Goal: Transaction & Acquisition: Purchase product/service

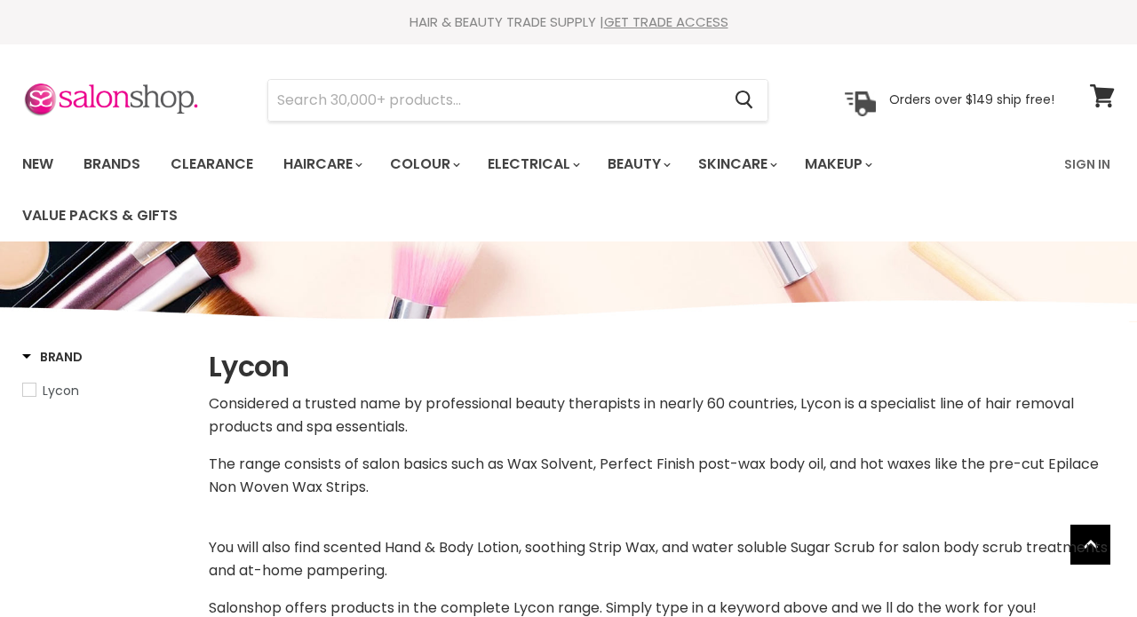
select select "manual"
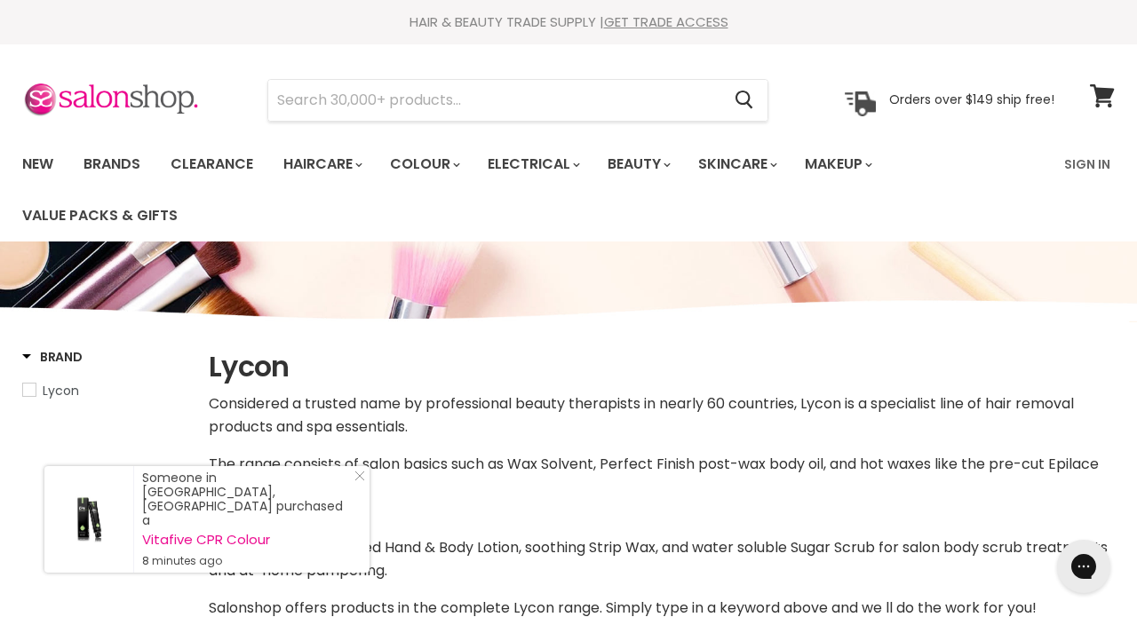
scroll to position [147, 0]
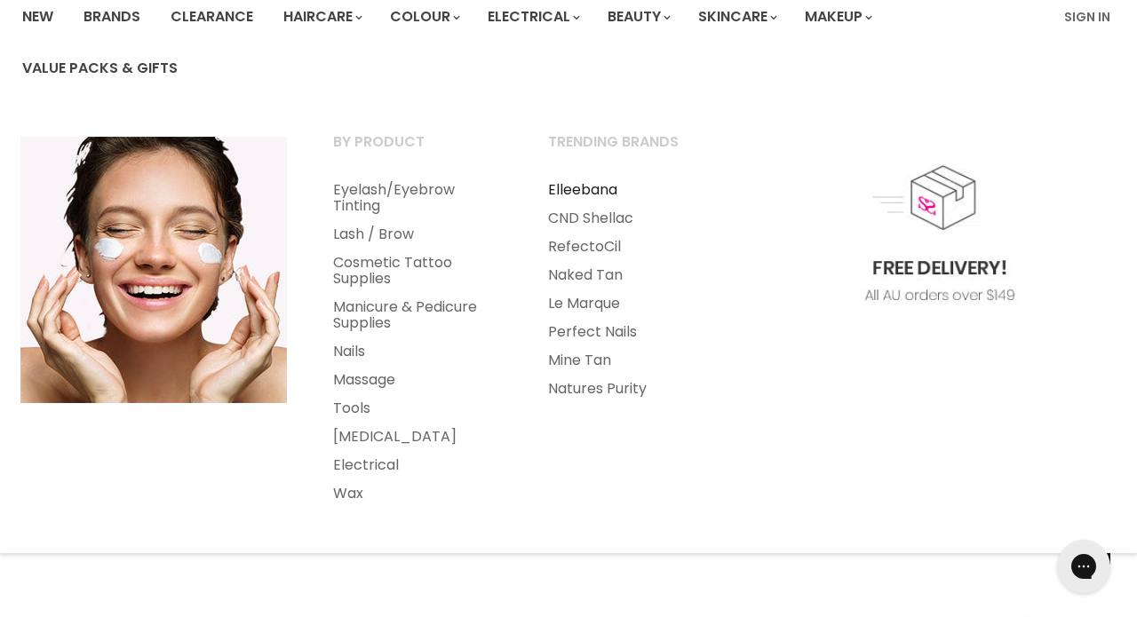
click at [576, 190] on link "Elleebana" at bounding box center [631, 190] width 211 height 28
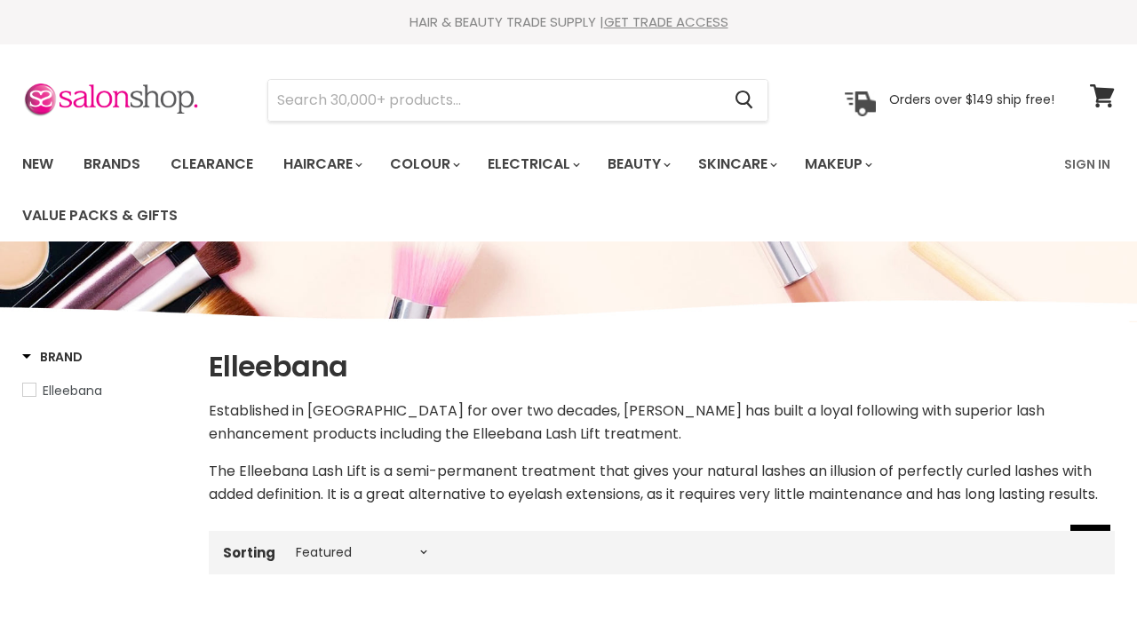
select select "manual"
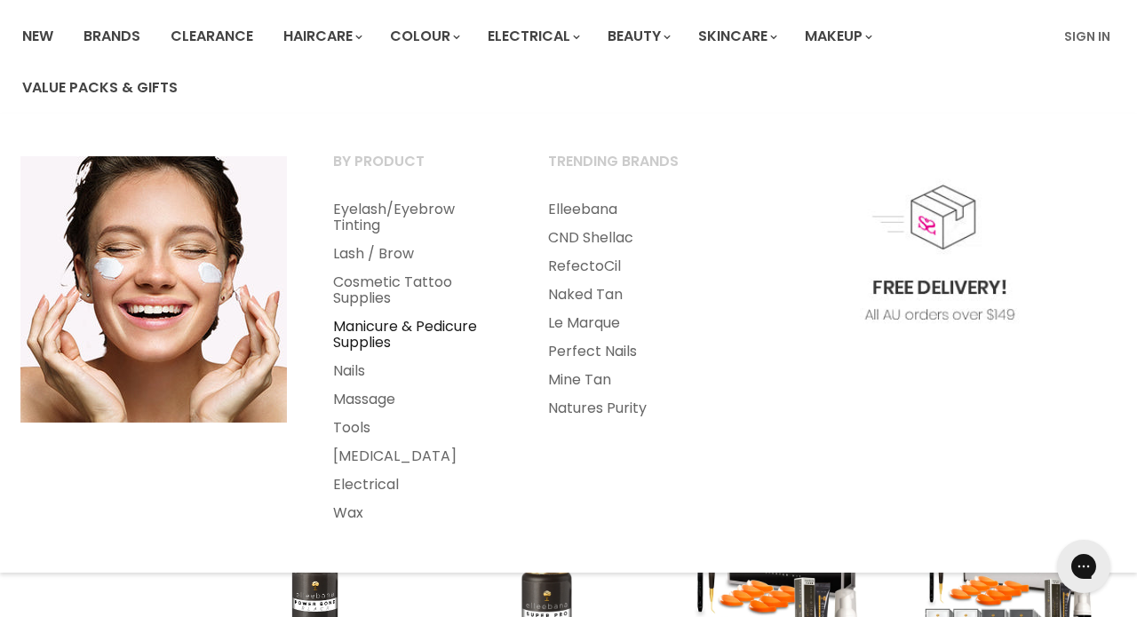
scroll to position [129, 0]
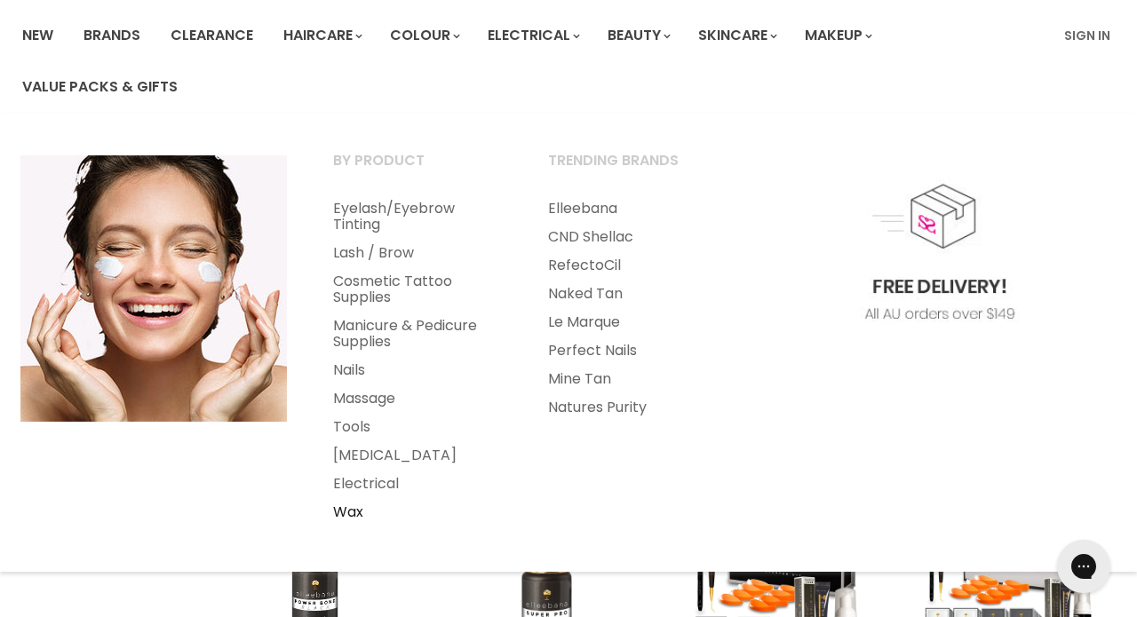
click at [352, 511] on link "Wax" at bounding box center [416, 512] width 211 height 28
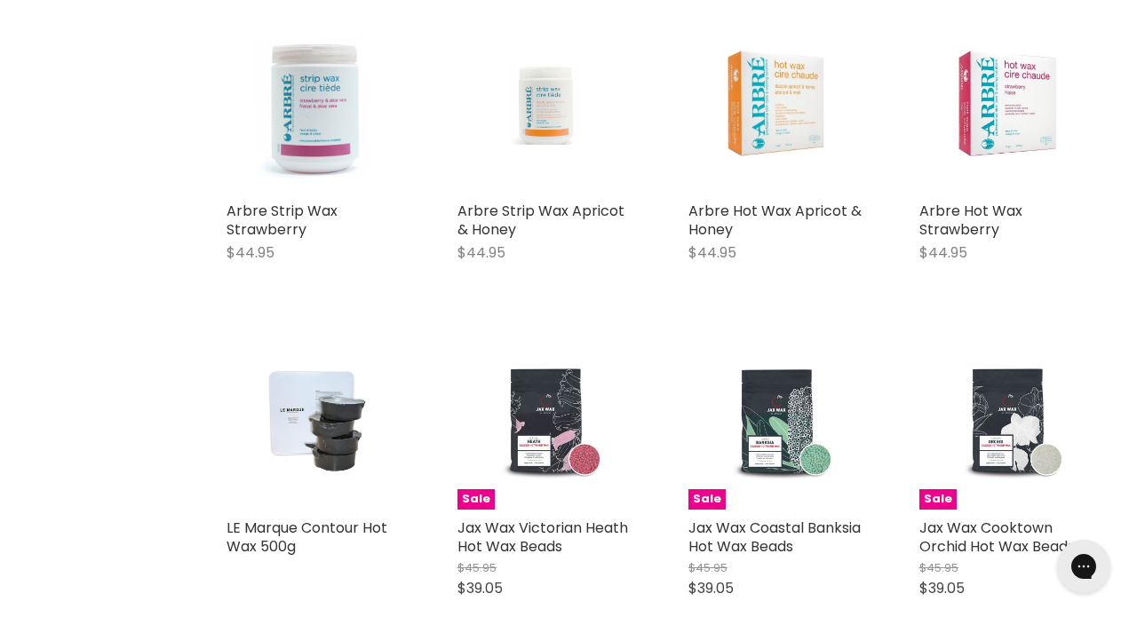
scroll to position [3492, 0]
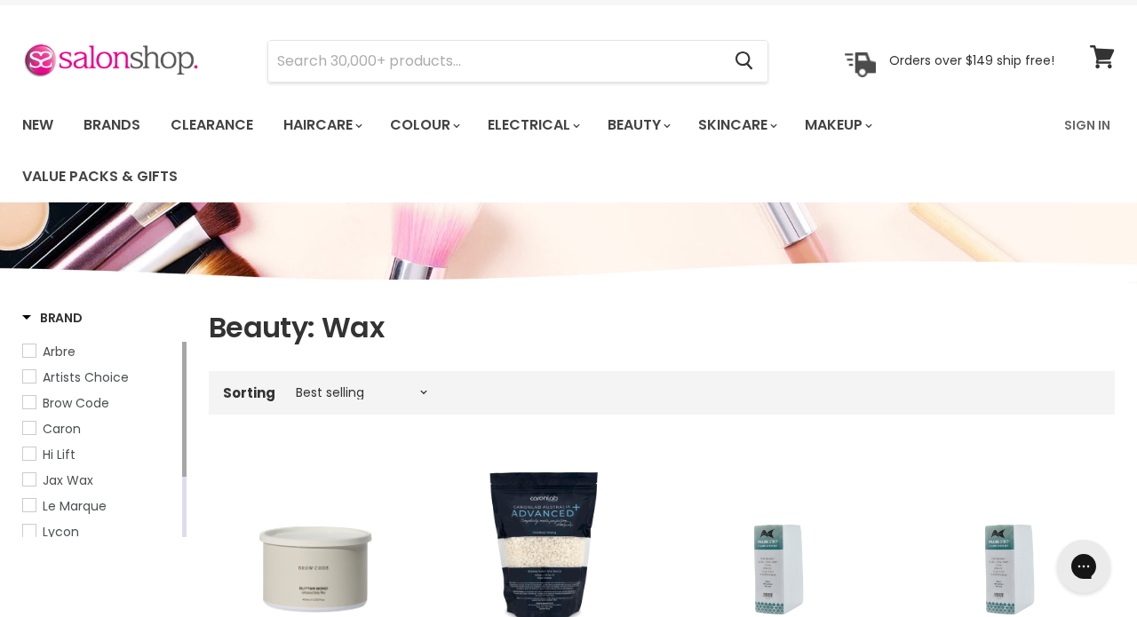
scroll to position [21, 0]
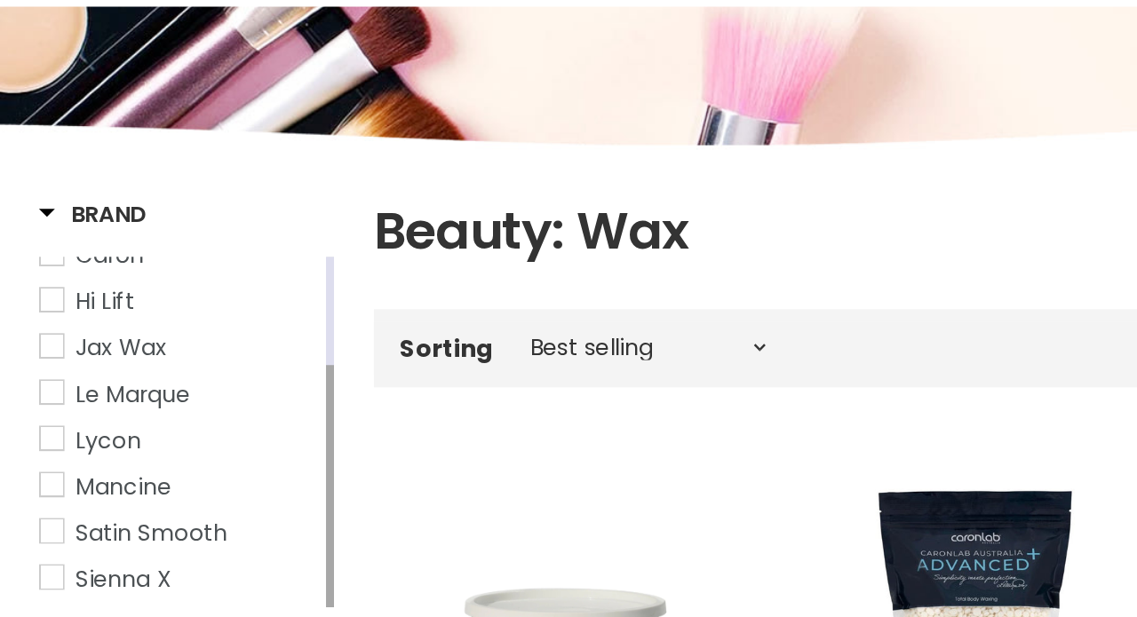
click at [28, 455] on span "Lycon" at bounding box center [29, 461] width 12 height 12
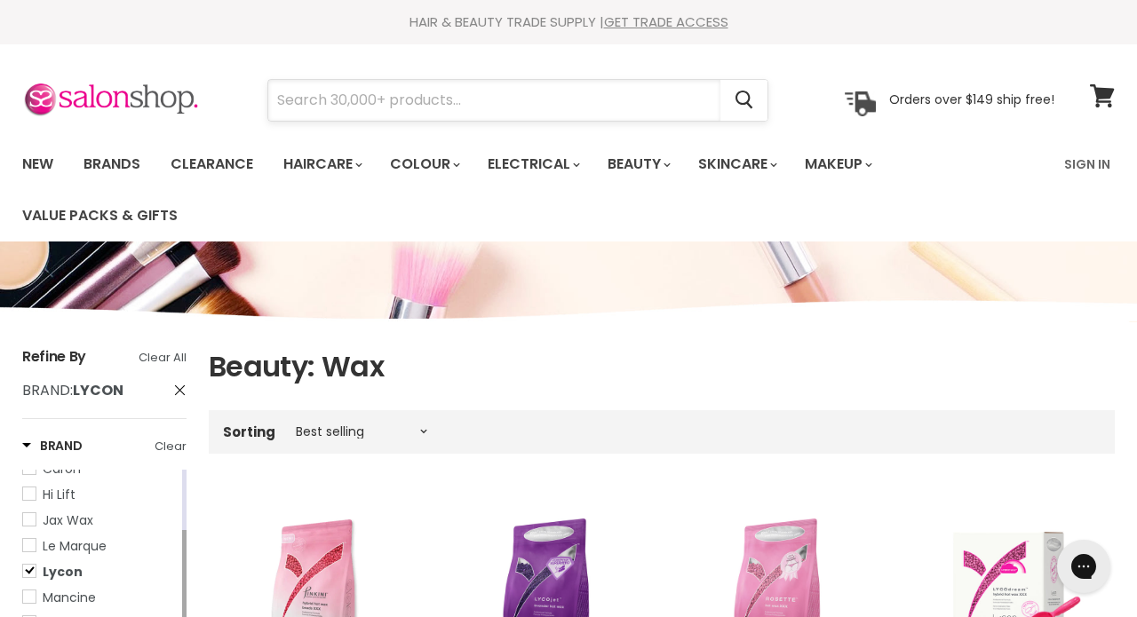
click at [368, 102] on input "Search" at bounding box center [494, 100] width 452 height 41
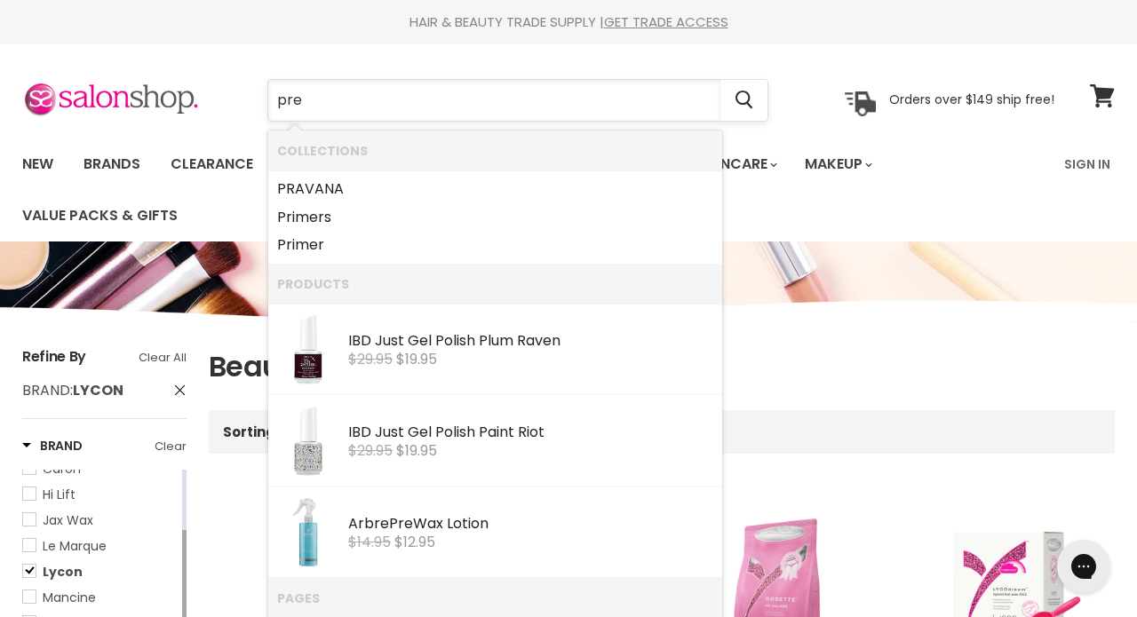
type input "pre"
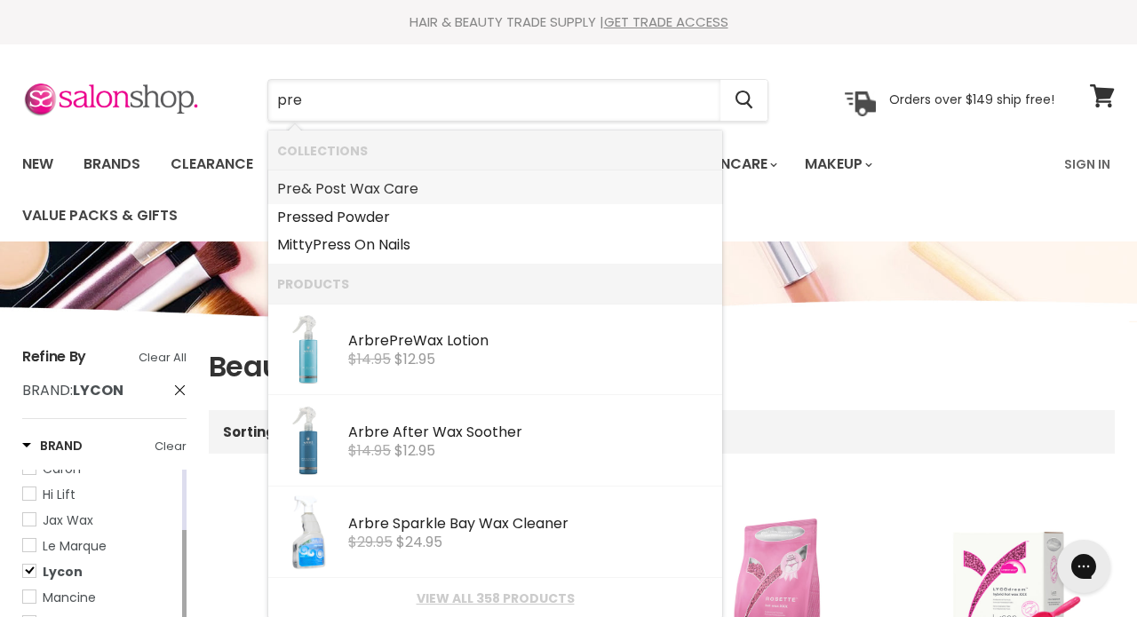
click at [365, 187] on link "Pre & Post Wax Care" at bounding box center [495, 189] width 436 height 28
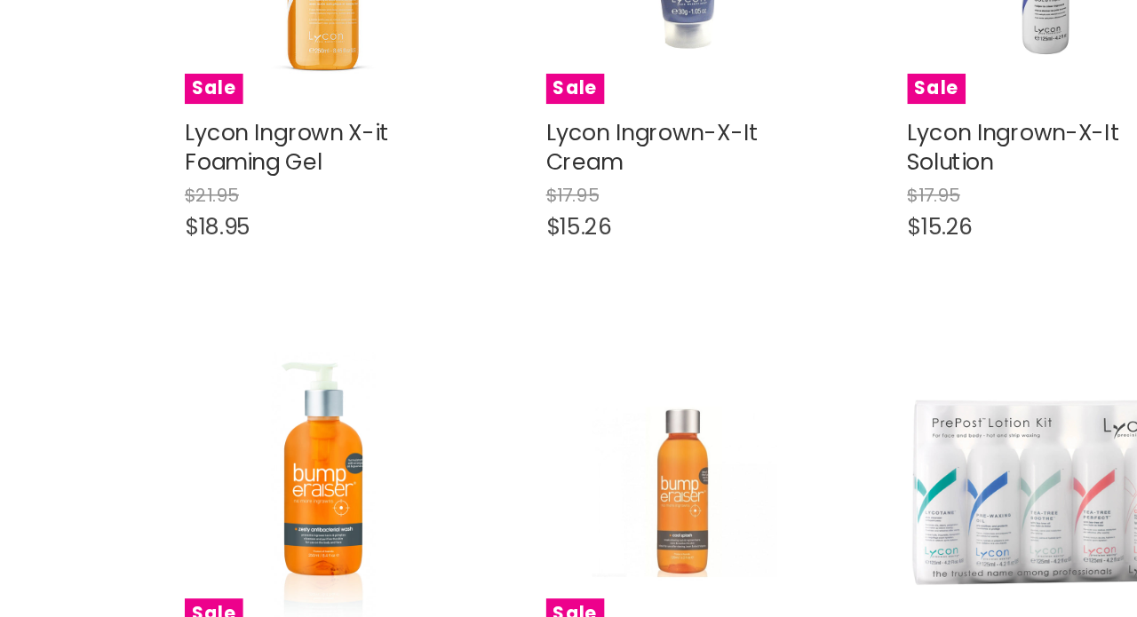
scroll to position [1876, 0]
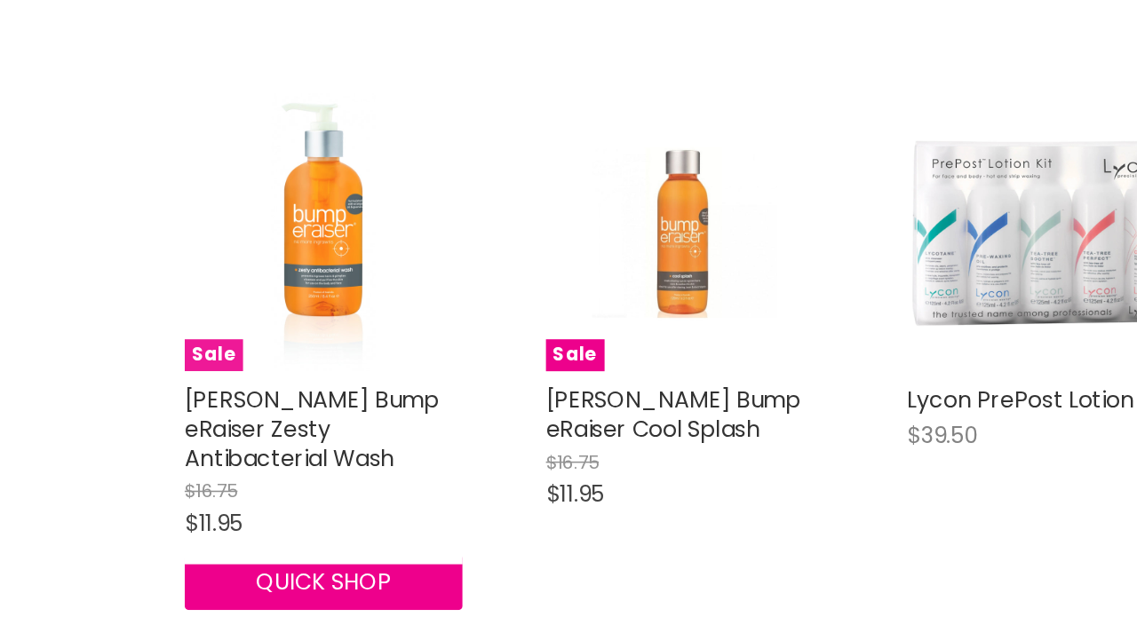
click at [256, 283] on img "Main content" at bounding box center [315, 372] width 118 height 178
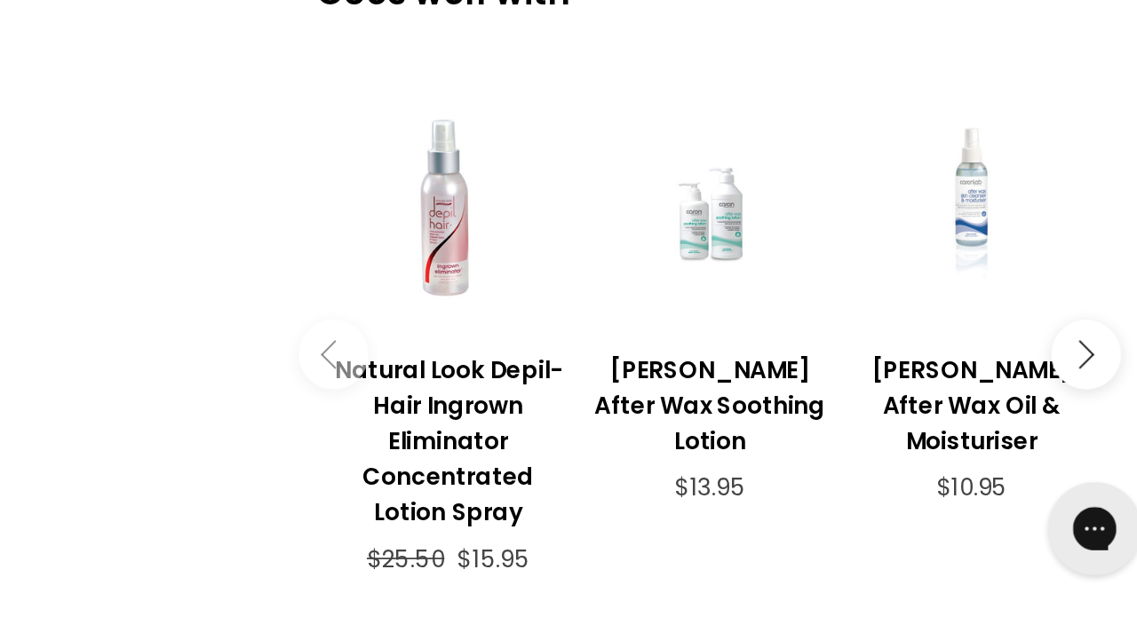
scroll to position [429, 0]
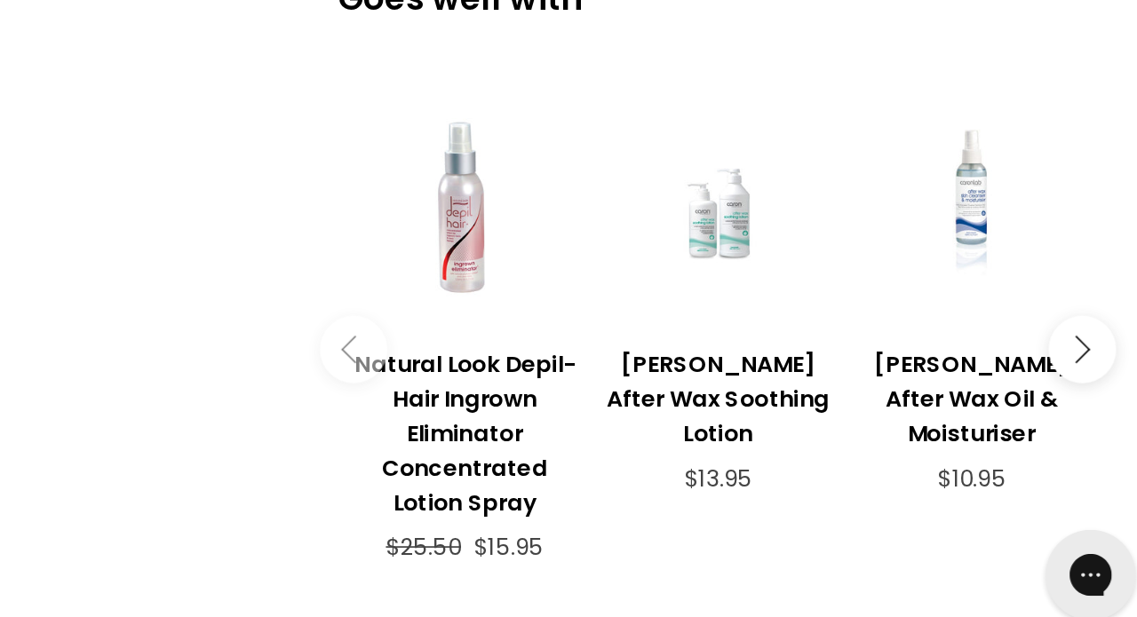
click at [1067, 426] on icon "Main content" at bounding box center [1075, 434] width 16 height 16
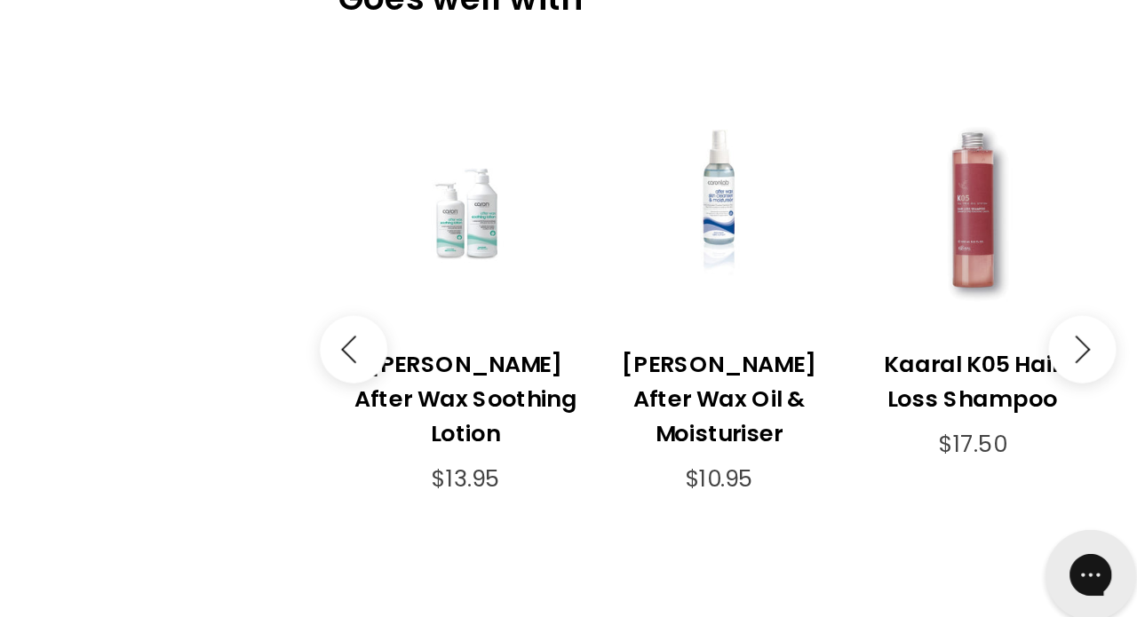
click at [1067, 426] on icon "Main content" at bounding box center [1075, 434] width 16 height 16
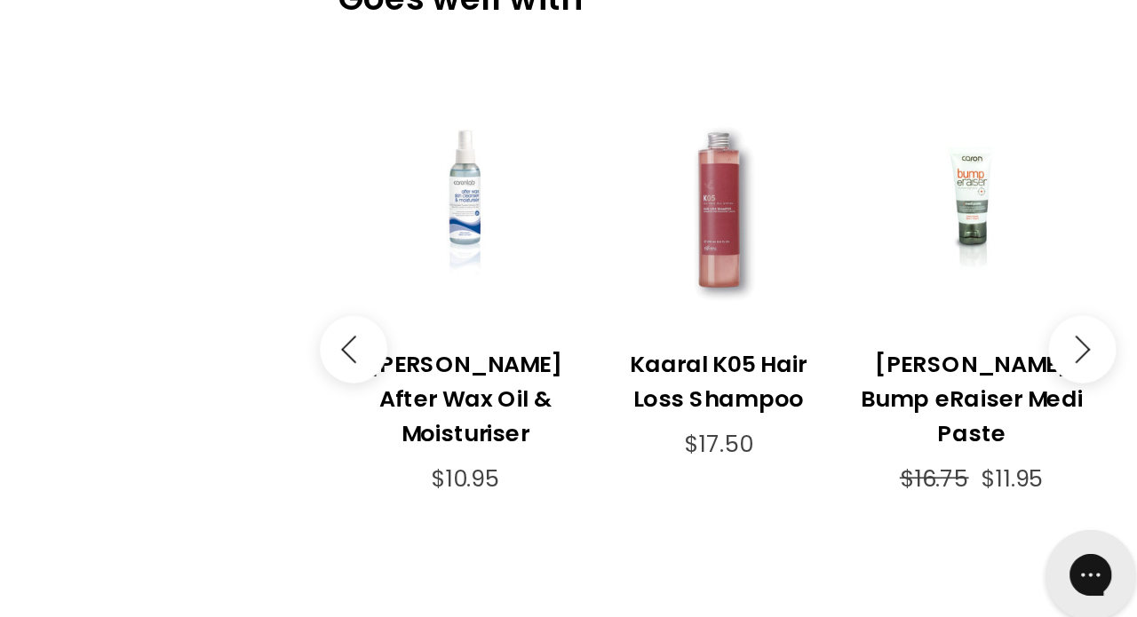
click at [1067, 426] on icon "Main content" at bounding box center [1075, 434] width 16 height 16
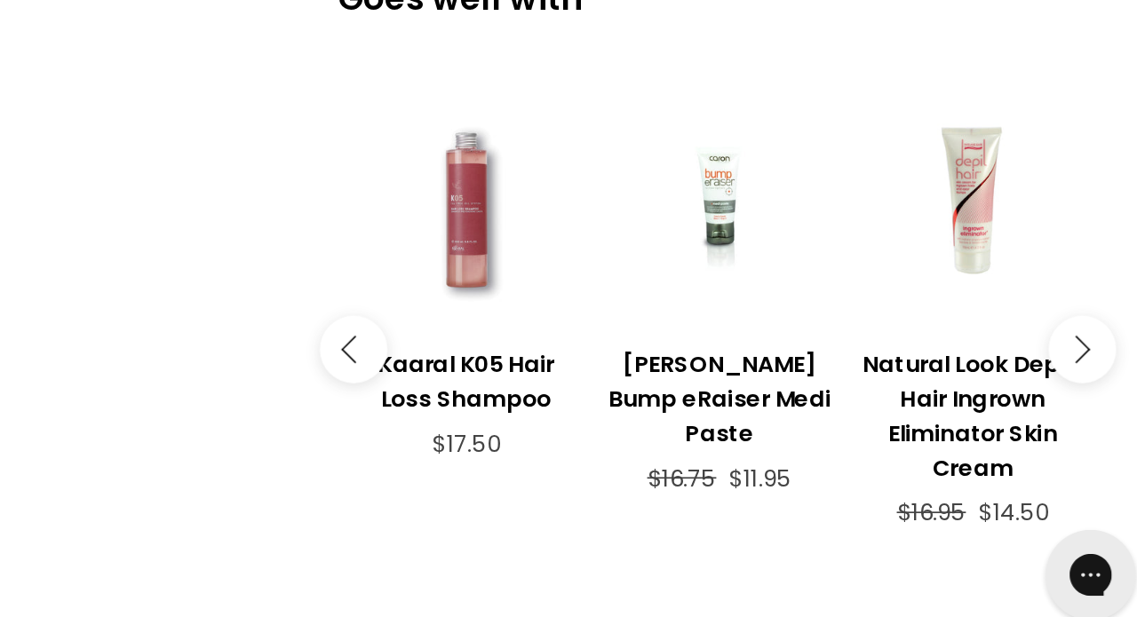
click at [1067, 426] on icon "Main content" at bounding box center [1075, 434] width 16 height 16
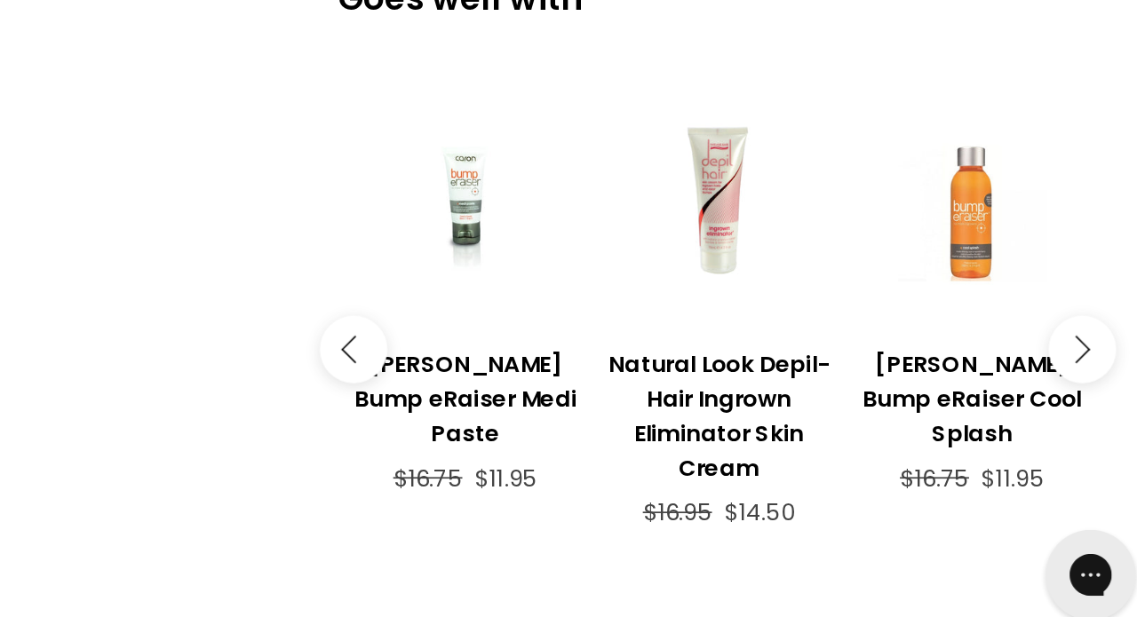
click at [1059, 414] on button "Main content" at bounding box center [1079, 434] width 40 height 40
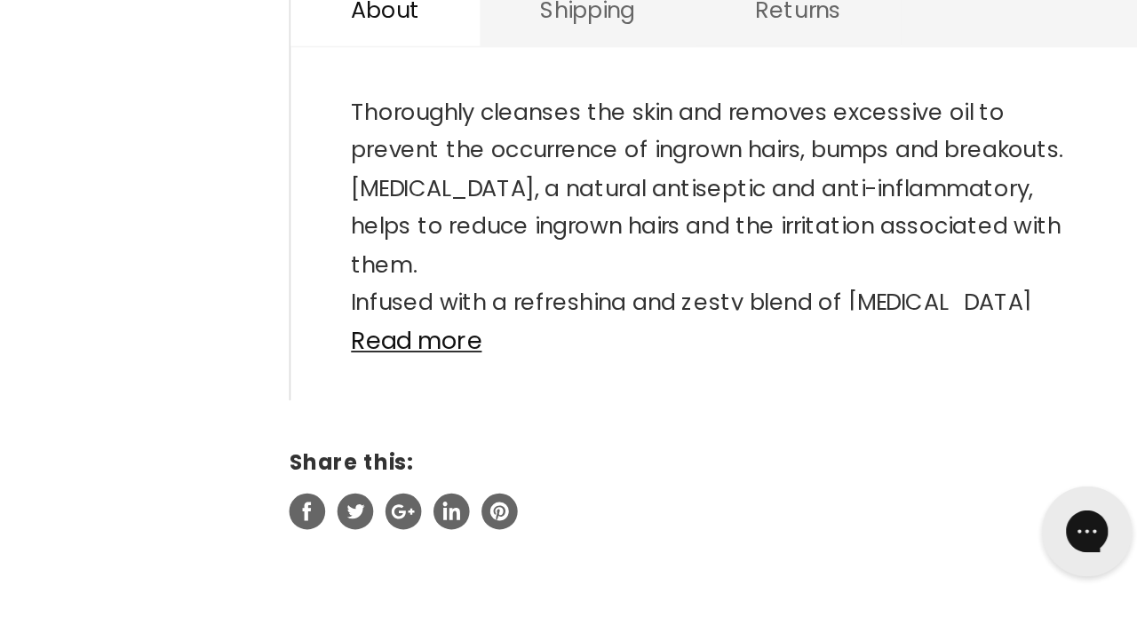
scroll to position [828, 0]
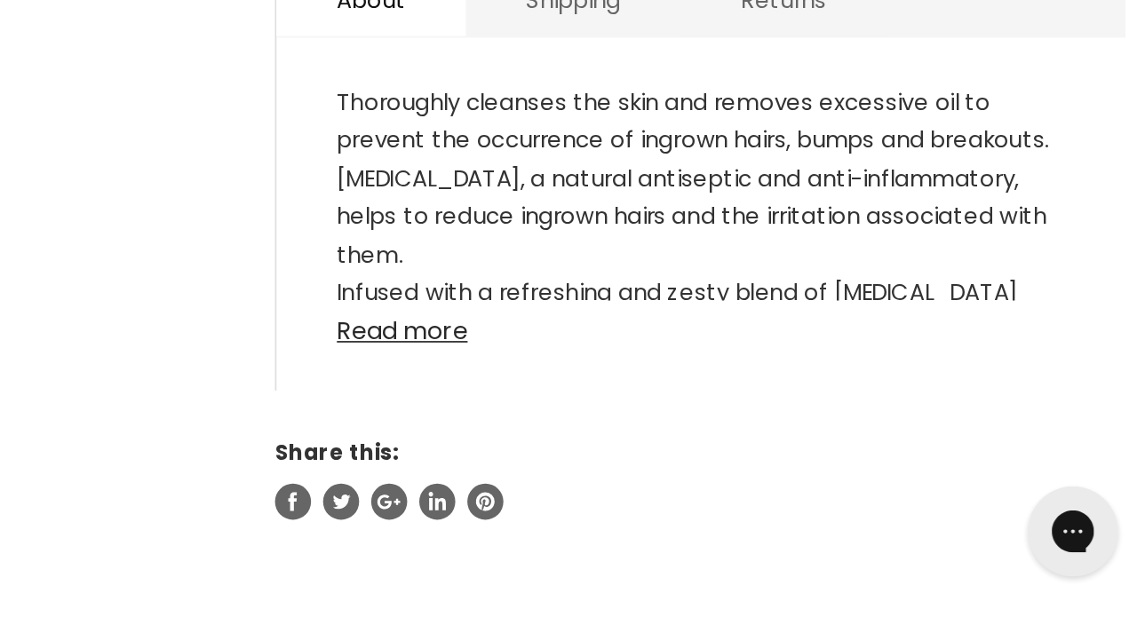
click at [649, 430] on link "Read more" at bounding box center [864, 443] width 431 height 27
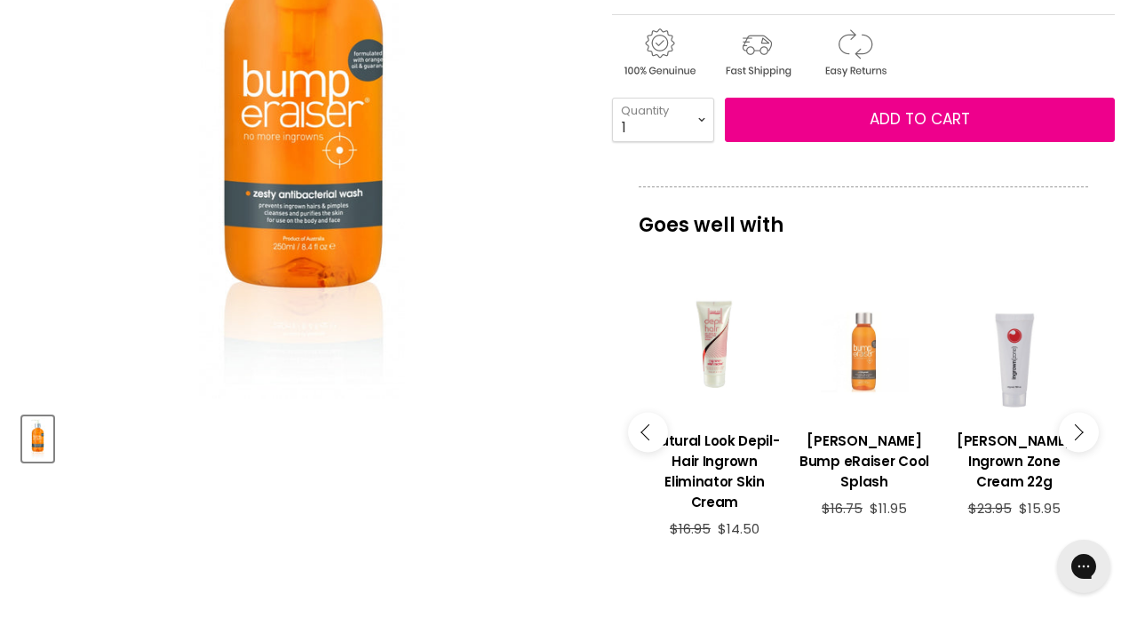
scroll to position [324, 0]
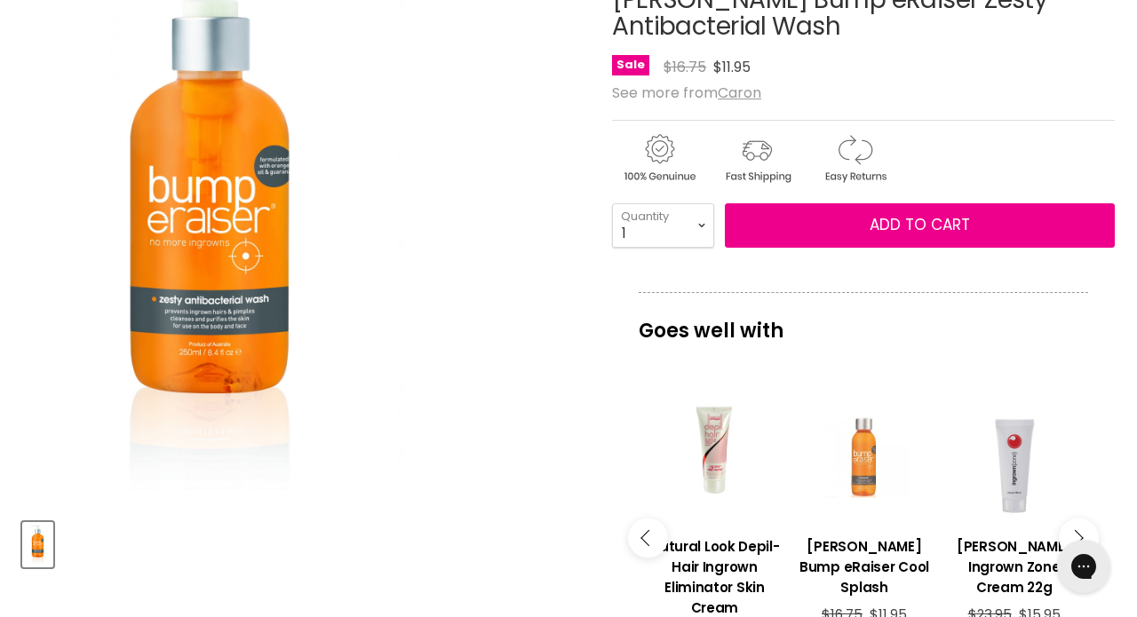
click at [554, 293] on div "Click or scroll to zoom Tap or pinch to zoom" at bounding box center [303, 223] width 562 height 562
click at [477, 260] on img "Caron Bump eRaiser Zesty Antibacterial Wash image. Click or Scroll to Zoom." at bounding box center [303, 223] width 376 height 562
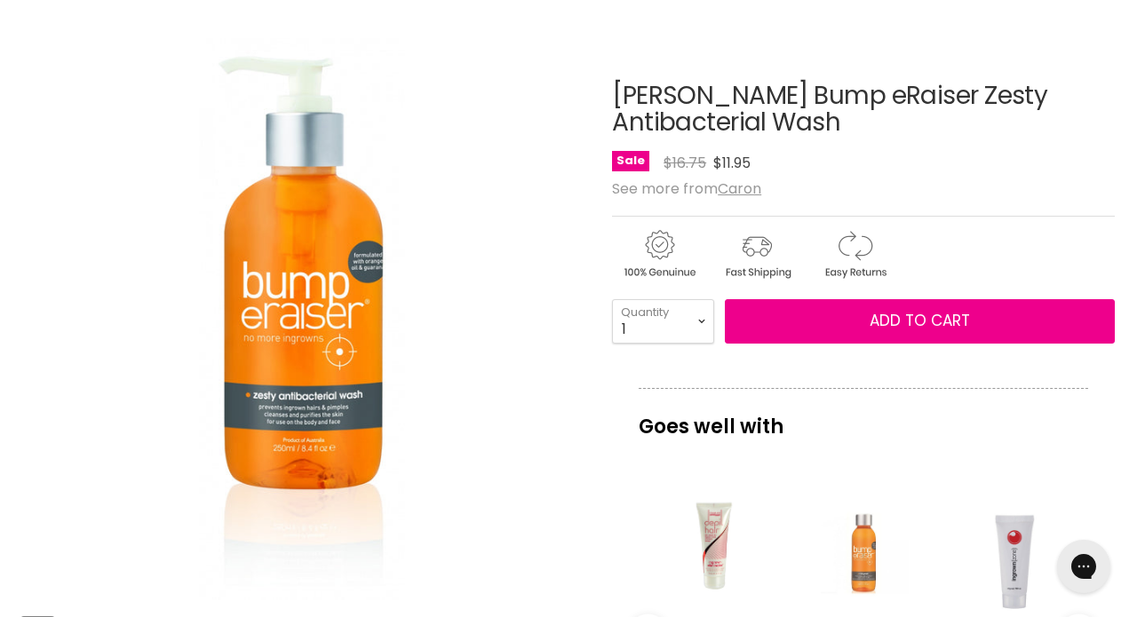
scroll to position [229, 0]
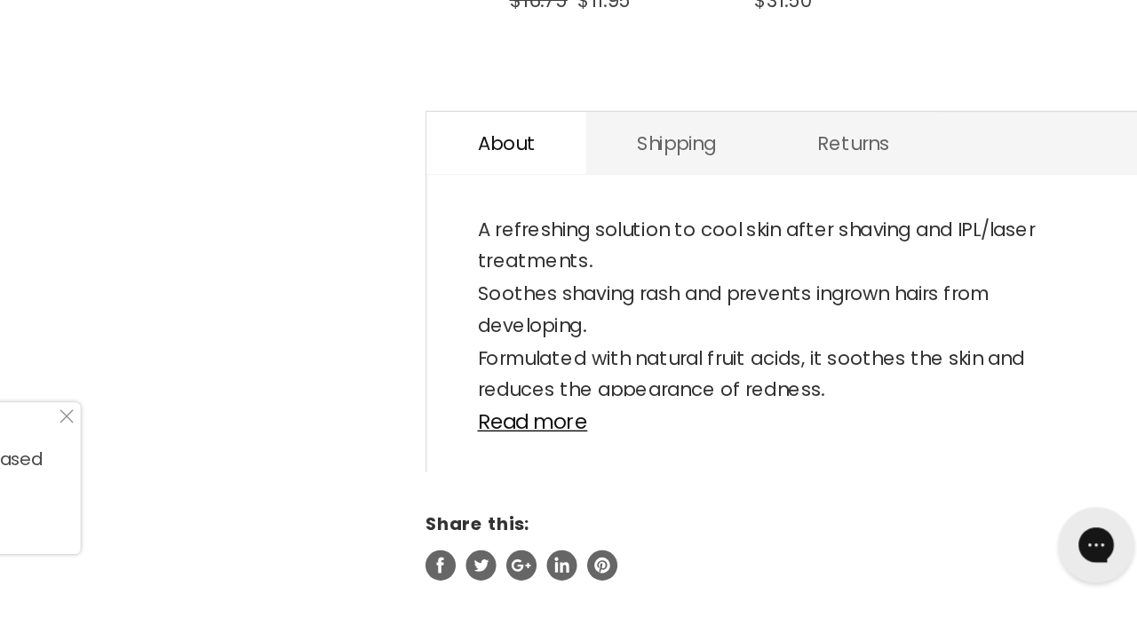
scroll to position [778, 0]
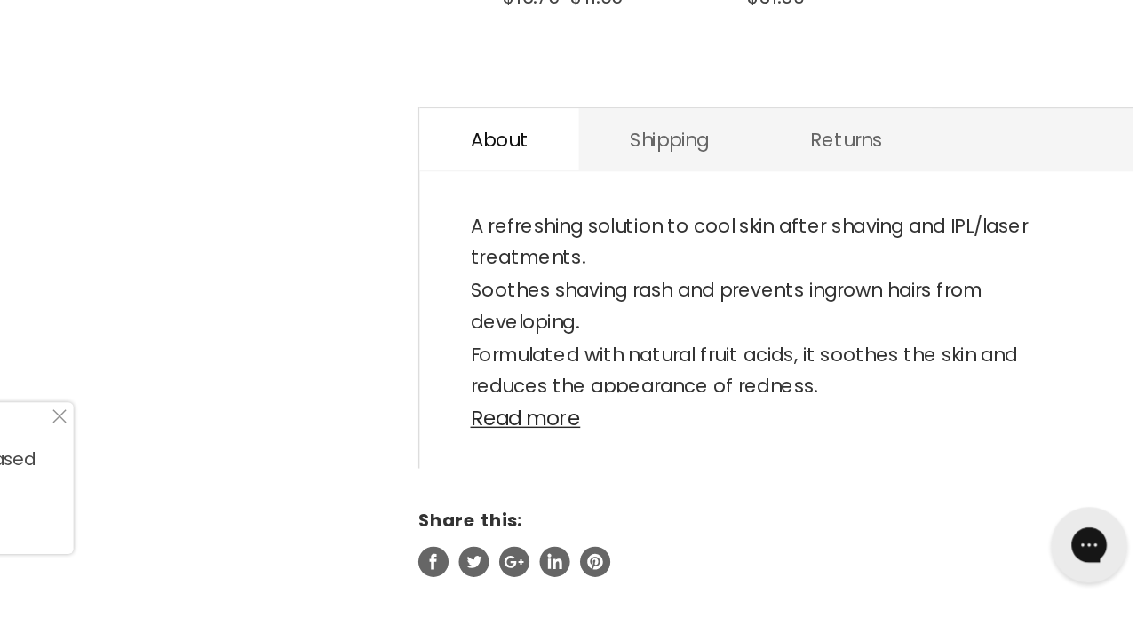
click at [649, 459] on link "Read more" at bounding box center [864, 472] width 431 height 27
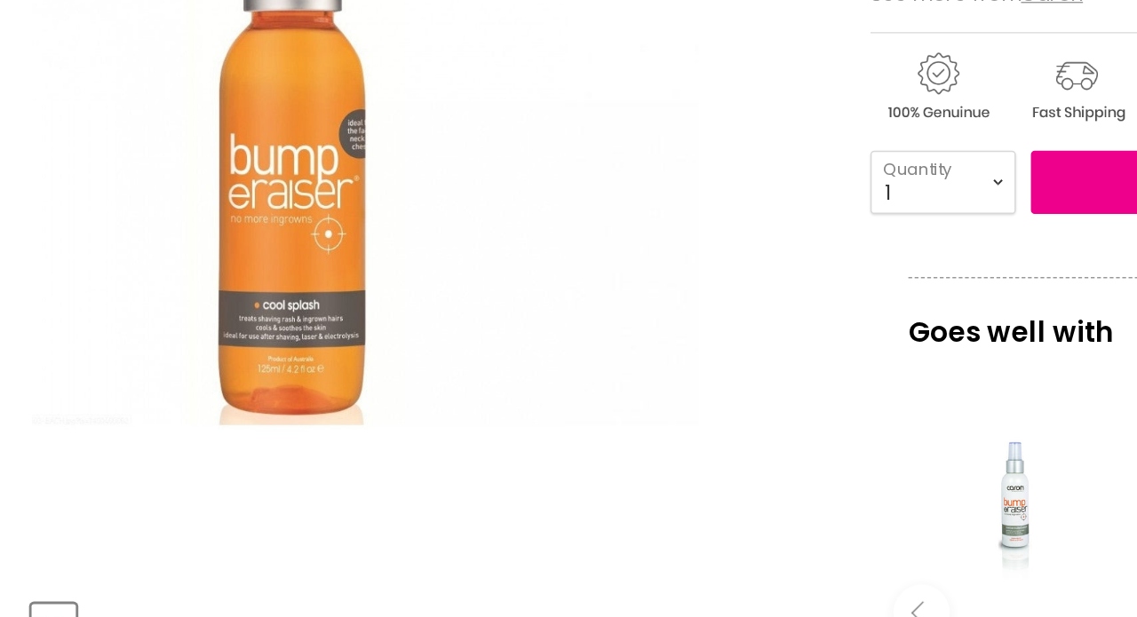
scroll to position [242, 0]
